Goal: Transaction & Acquisition: Purchase product/service

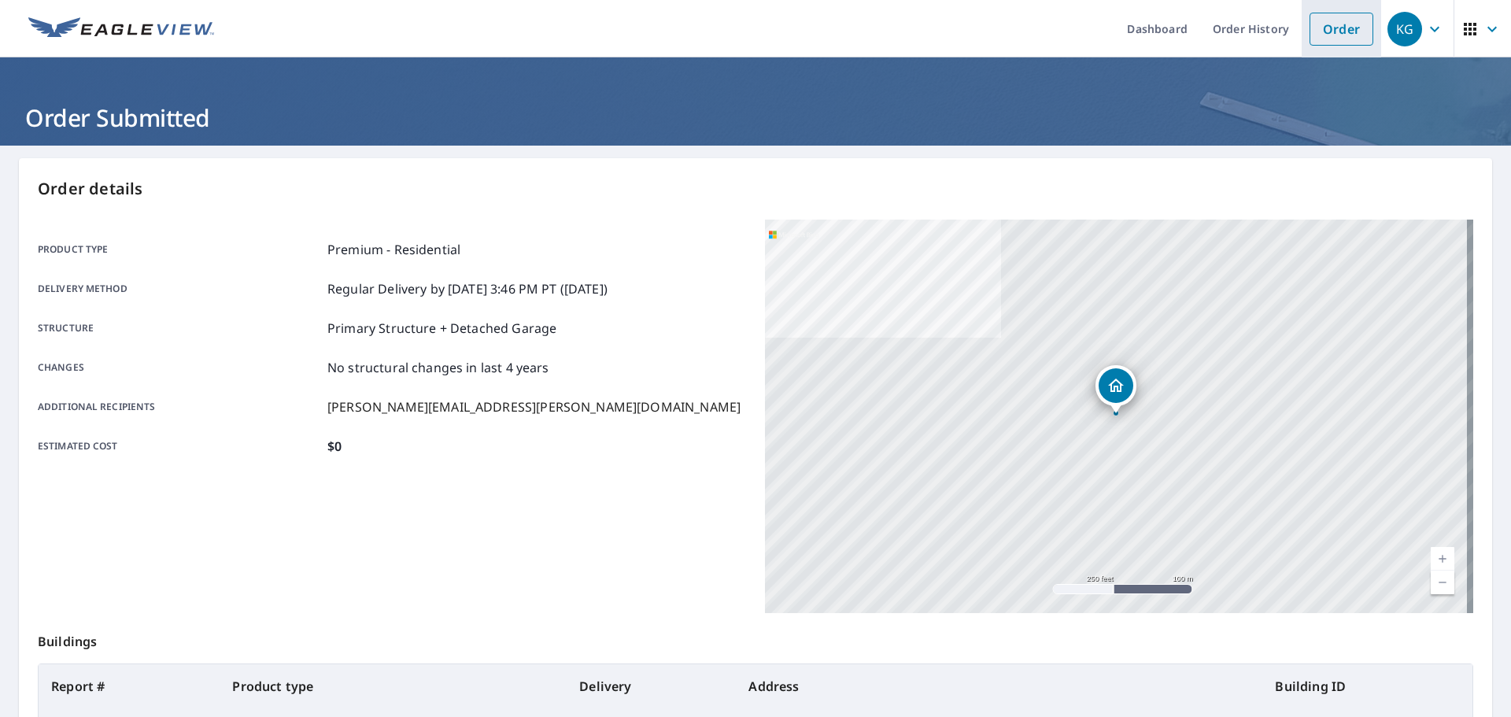
click at [1320, 28] on link "Order" at bounding box center [1342, 29] width 64 height 33
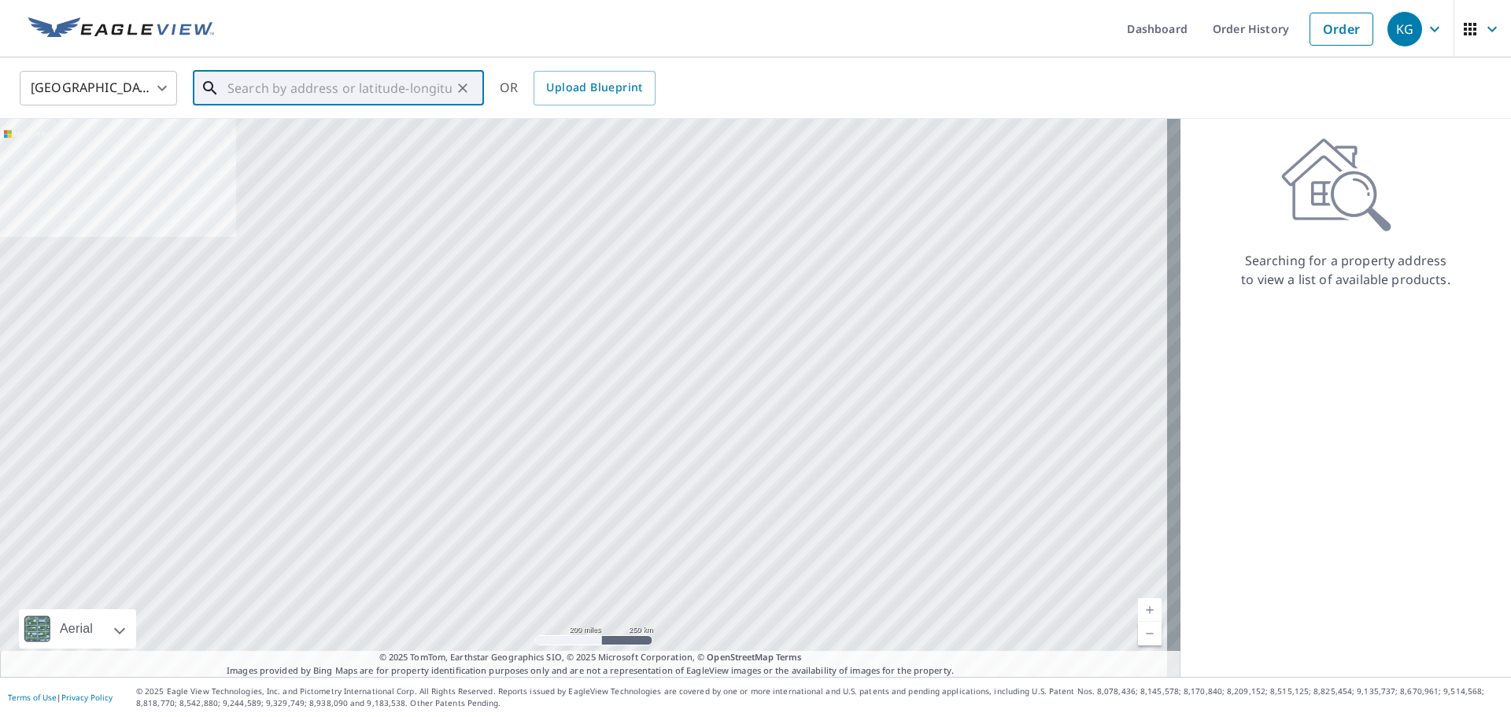
click at [353, 84] on input "text" at bounding box center [339, 88] width 224 height 44
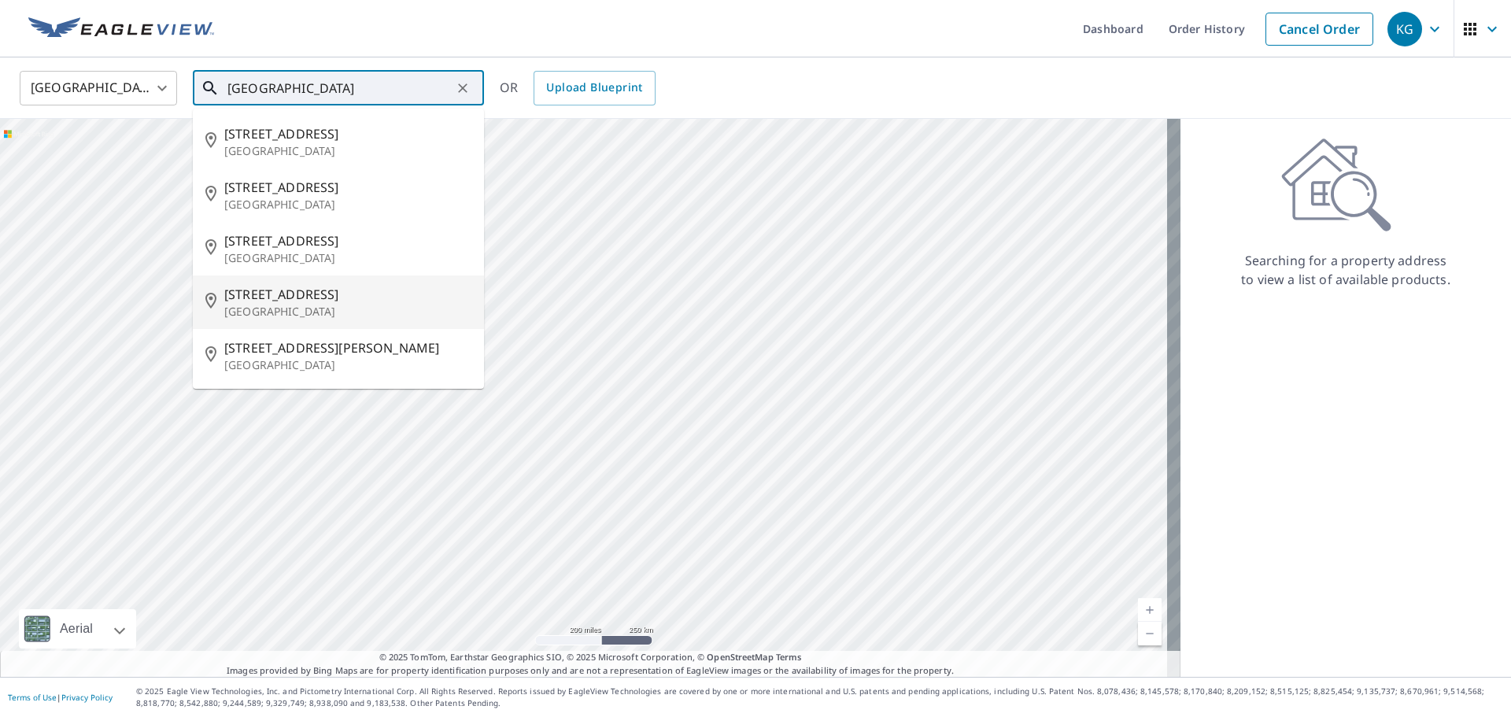
click at [349, 315] on p "[GEOGRAPHIC_DATA]" at bounding box center [347, 312] width 247 height 16
type input "[STREET_ADDRESS]"
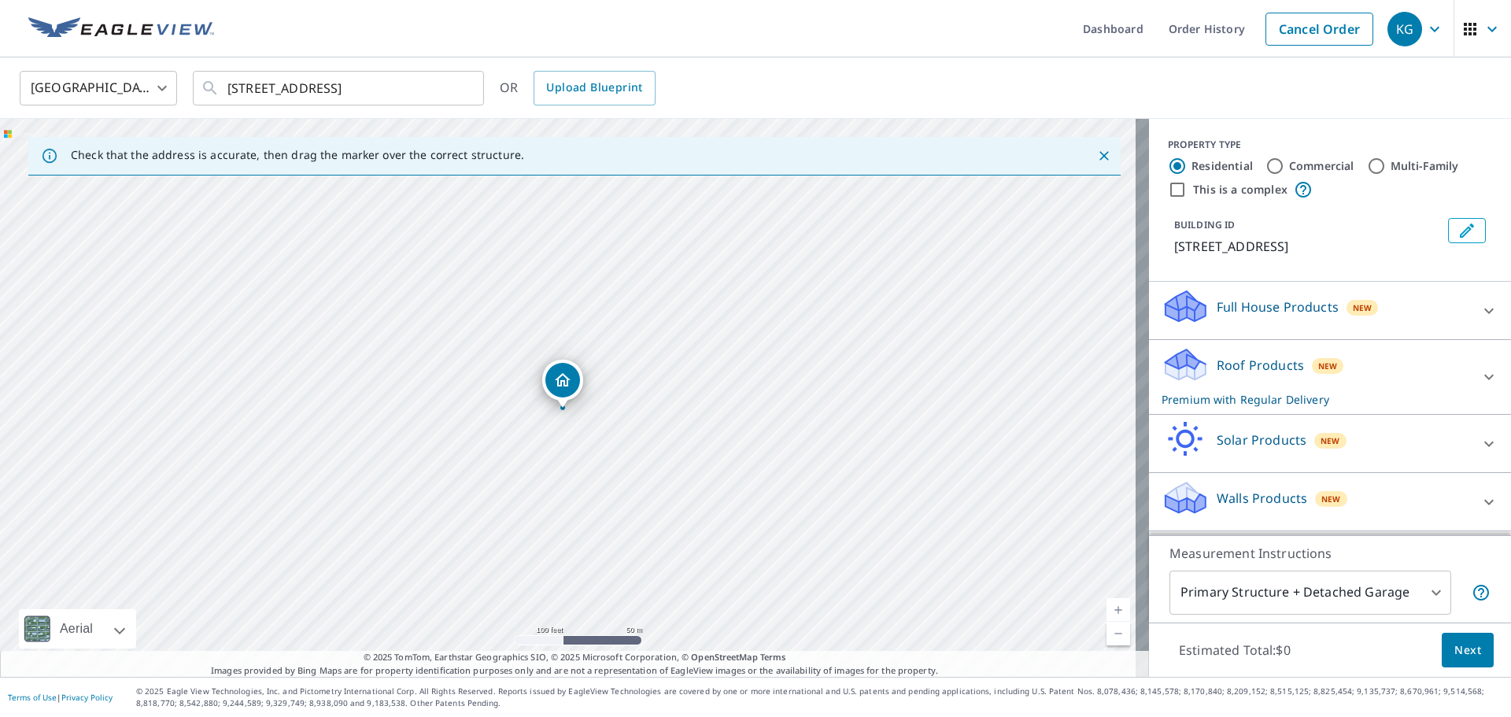
click at [616, 382] on div "[STREET_ADDRESS]" at bounding box center [574, 398] width 1149 height 558
click at [1459, 648] on span "Next" at bounding box center [1468, 651] width 27 height 20
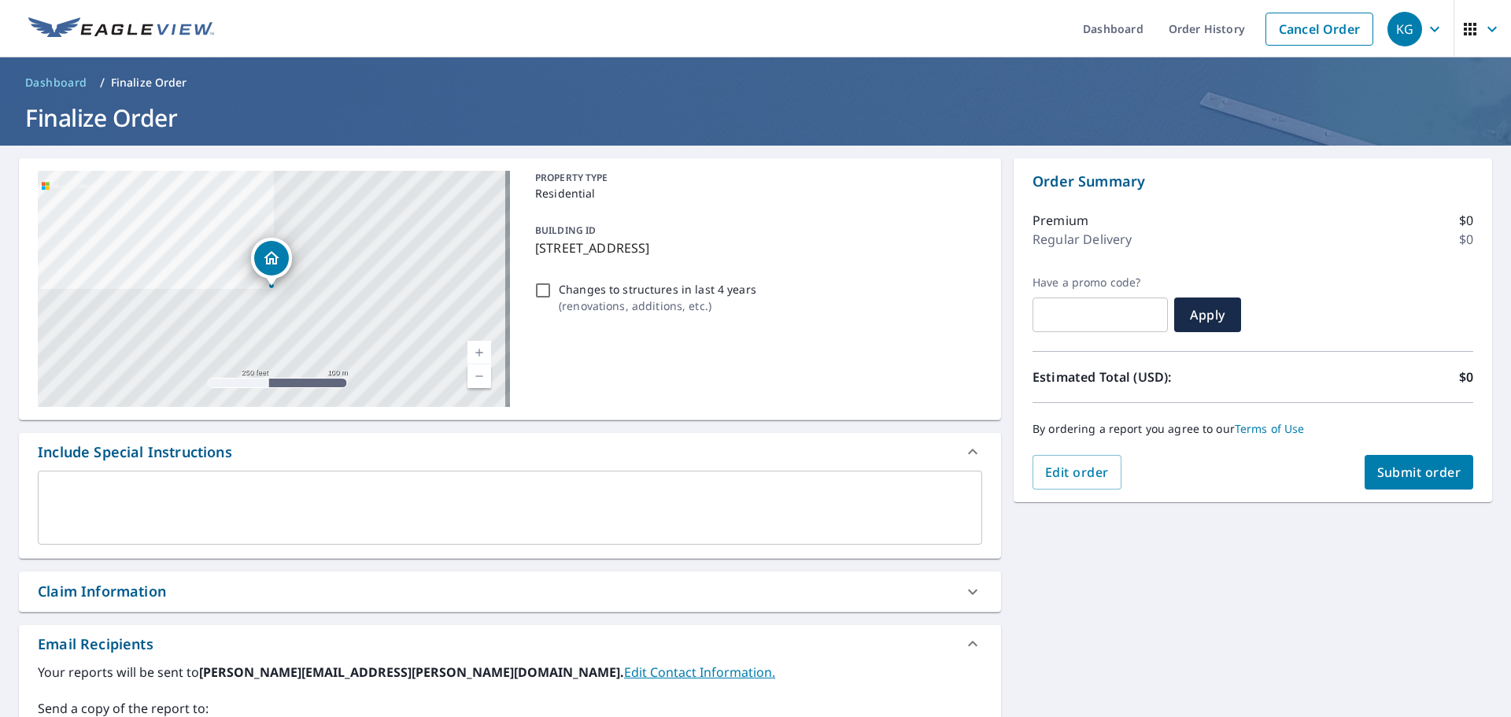
scroll to position [267, 0]
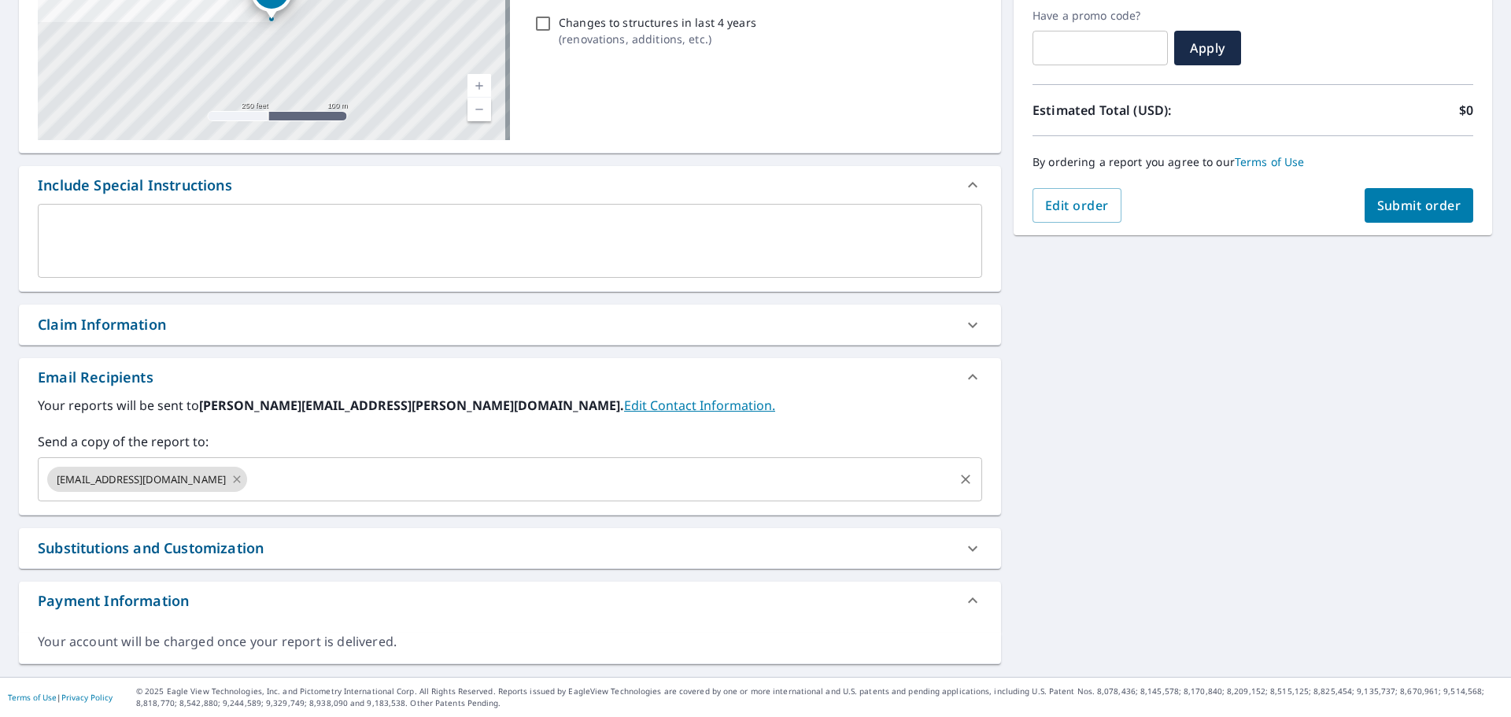
click at [231, 475] on icon at bounding box center [237, 479] width 13 height 17
click at [199, 479] on input "text" at bounding box center [498, 479] width 907 height 30
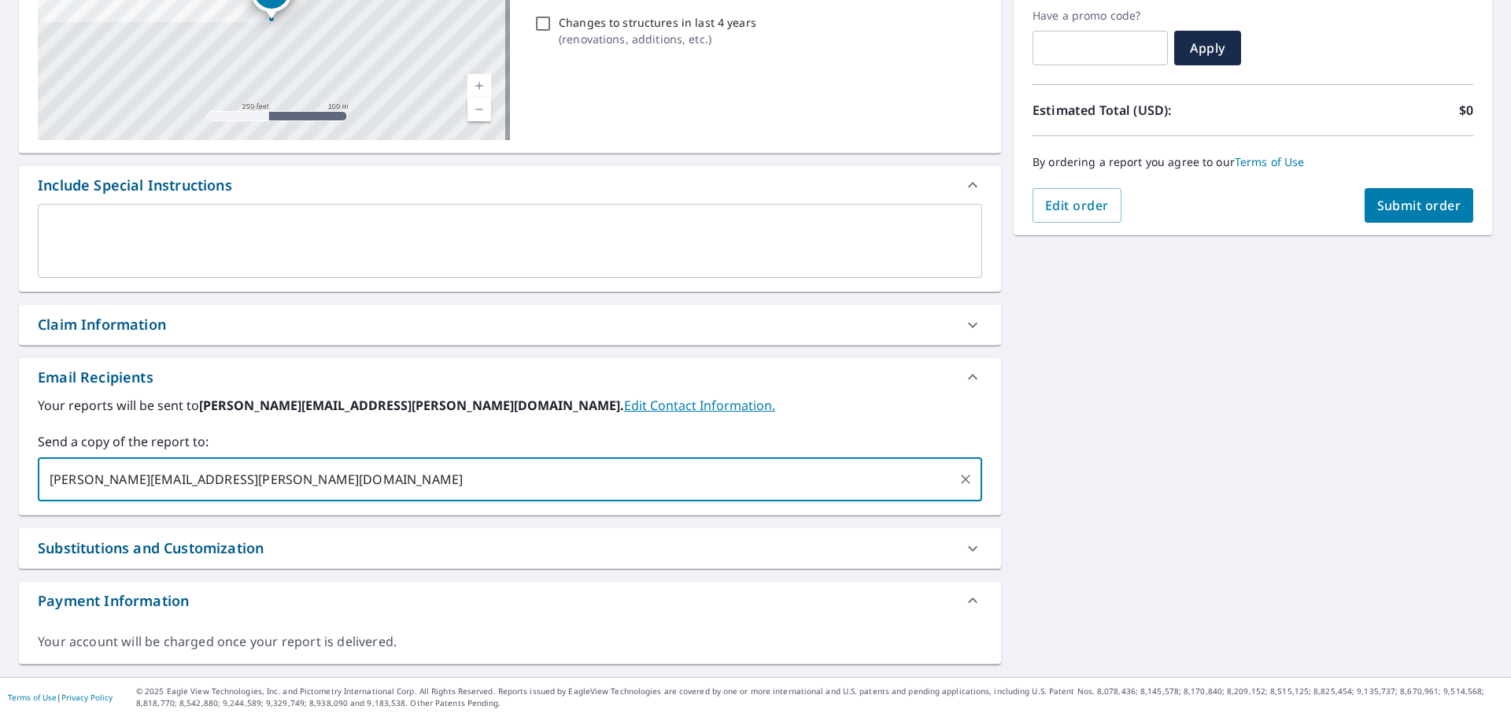
type input "[PERSON_NAME][EMAIL_ADDRESS][PERSON_NAME][DOMAIN_NAME]"
click at [1406, 209] on span "Submit order" at bounding box center [1419, 205] width 84 height 17
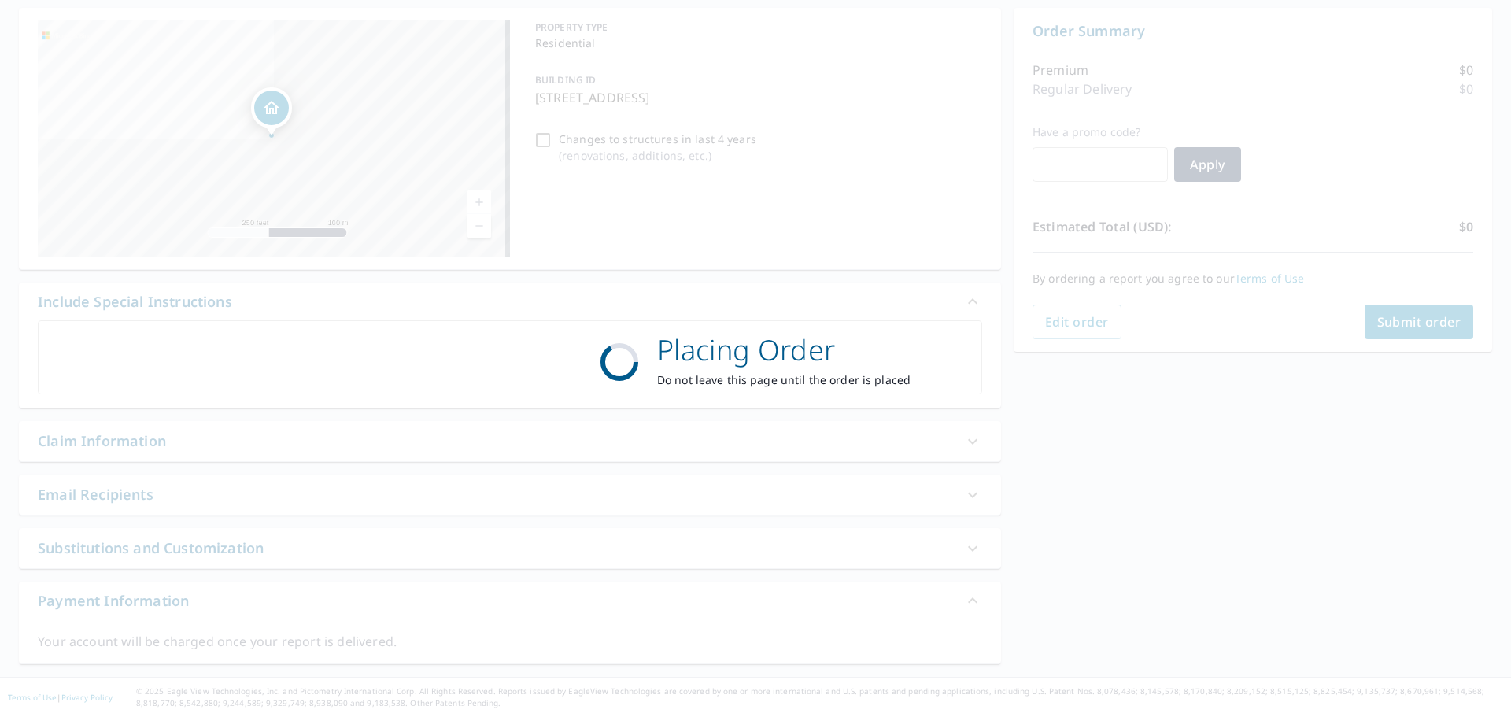
scroll to position [150, 0]
